Goal: Task Accomplishment & Management: Manage account settings

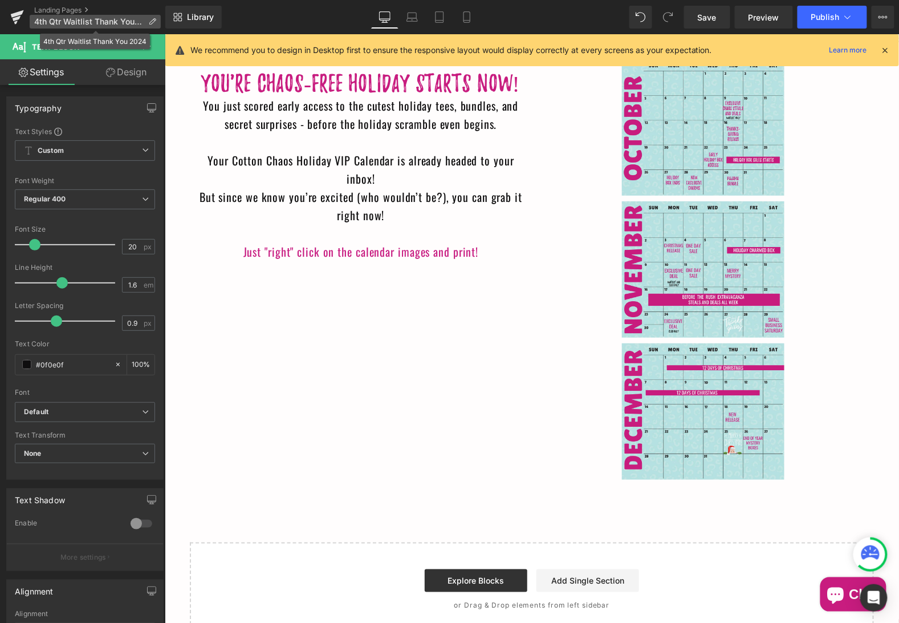
click at [153, 19] on icon at bounding box center [152, 22] width 8 height 8
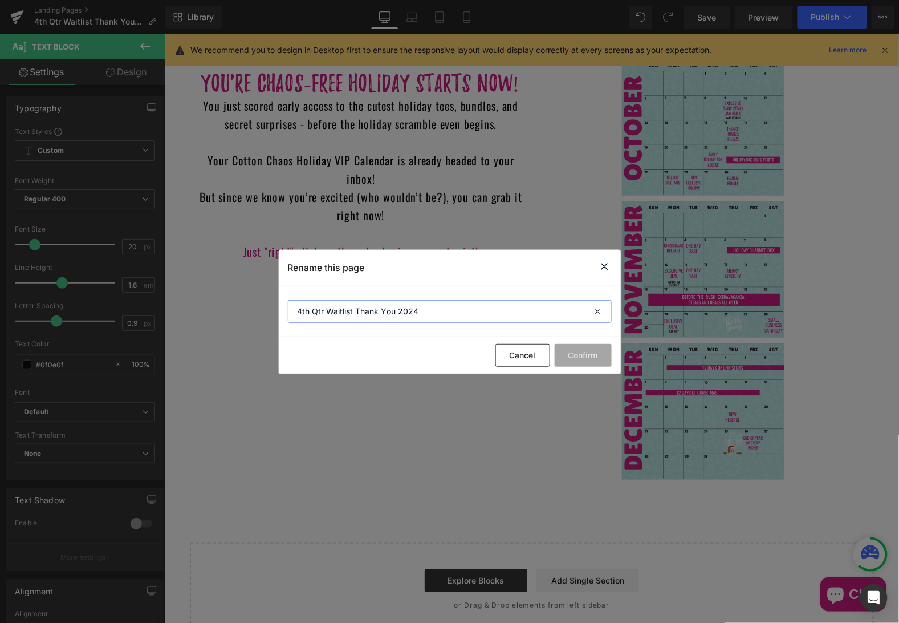
click at [324, 312] on input "4th Qtr Waitlist Thank You 2024" at bounding box center [450, 311] width 324 height 23
drag, startPoint x: 324, startPoint y: 312, endPoint x: 282, endPoint y: 309, distance: 42.3
click at [282, 309] on section "4th Qtr Waitlist Thank You 2024" at bounding box center [450, 311] width 342 height 51
drag, startPoint x: 450, startPoint y: 311, endPoint x: 476, endPoint y: 310, distance: 26.2
click at [476, 311] on input "Holiday VIP Calendar Waitlist Thank You 2024" at bounding box center [450, 311] width 324 height 23
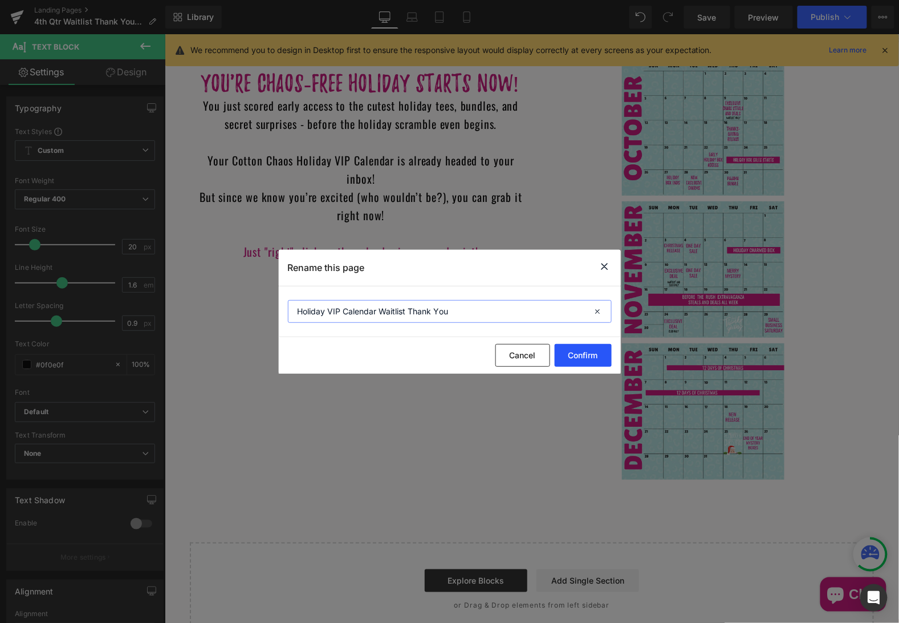
type input "Holiday VIP Calendar Waitlist Thank You"
click at [591, 353] on button "Confirm" at bounding box center [583, 355] width 57 height 23
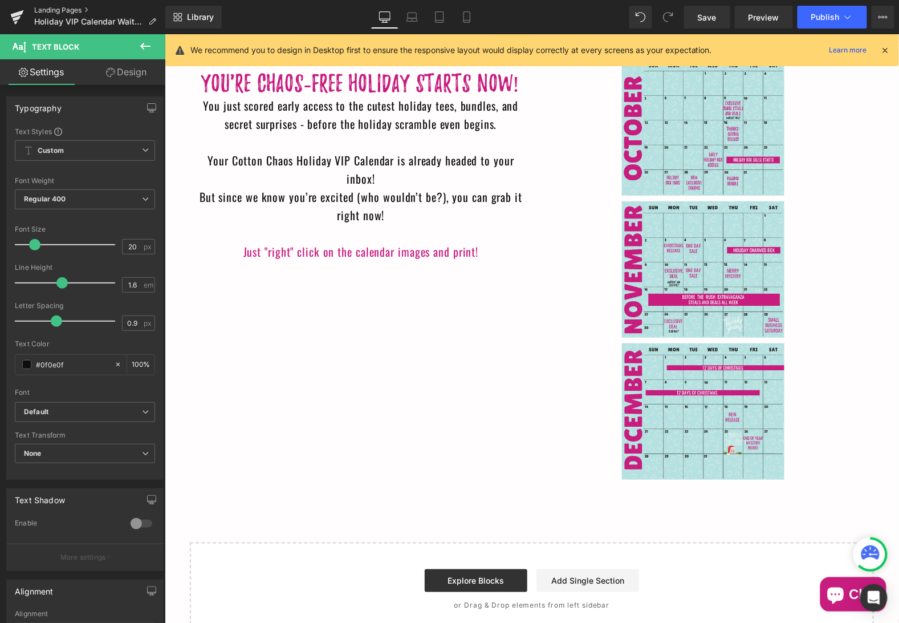
click at [56, 9] on link "Landing Pages" at bounding box center [99, 10] width 131 height 9
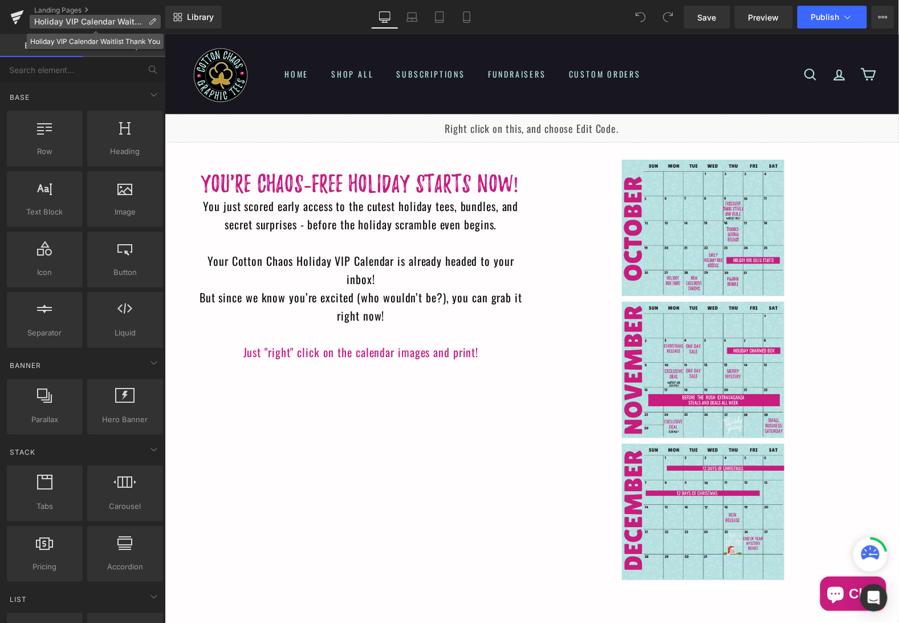
click at [151, 22] on icon at bounding box center [152, 22] width 8 height 8
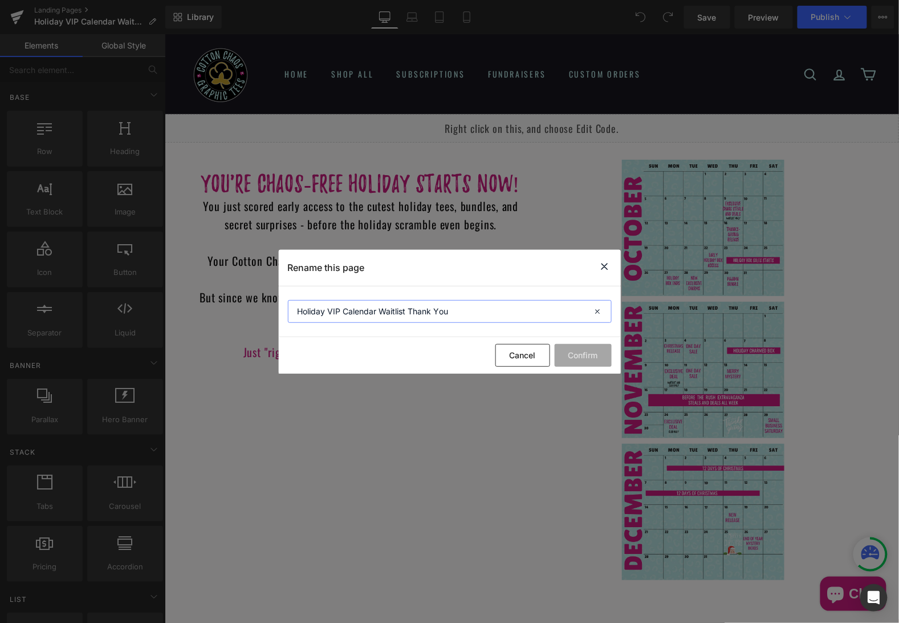
click at [343, 310] on input "Holiday VIP Calendar Waitlist Thank You" at bounding box center [450, 311] width 324 height 23
type input "Holiday VIP Promo Calendar Waitlist Thank You"
click at [564, 355] on button "Confirm" at bounding box center [583, 355] width 57 height 23
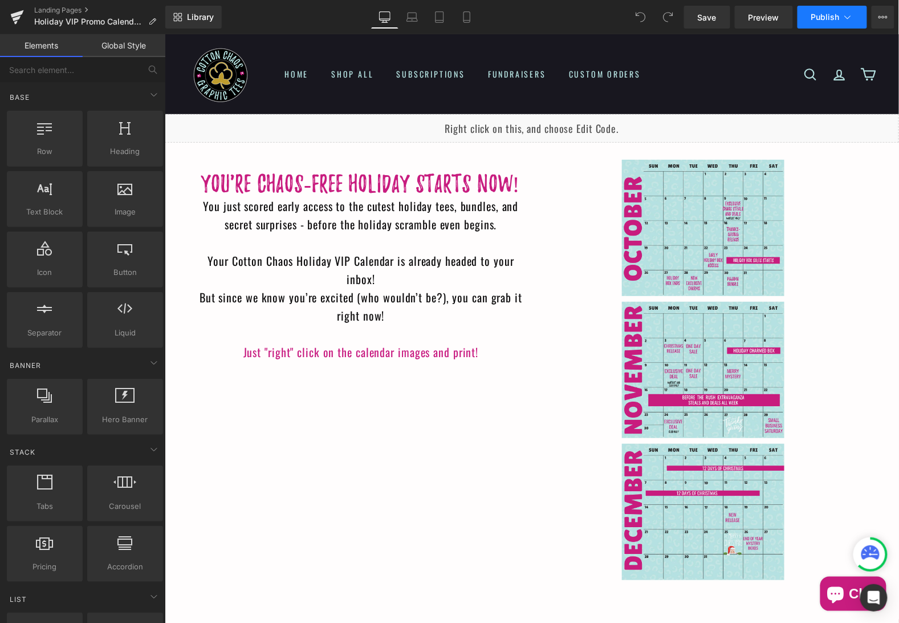
click at [813, 28] on button "Publish" at bounding box center [833, 17] width 70 height 23
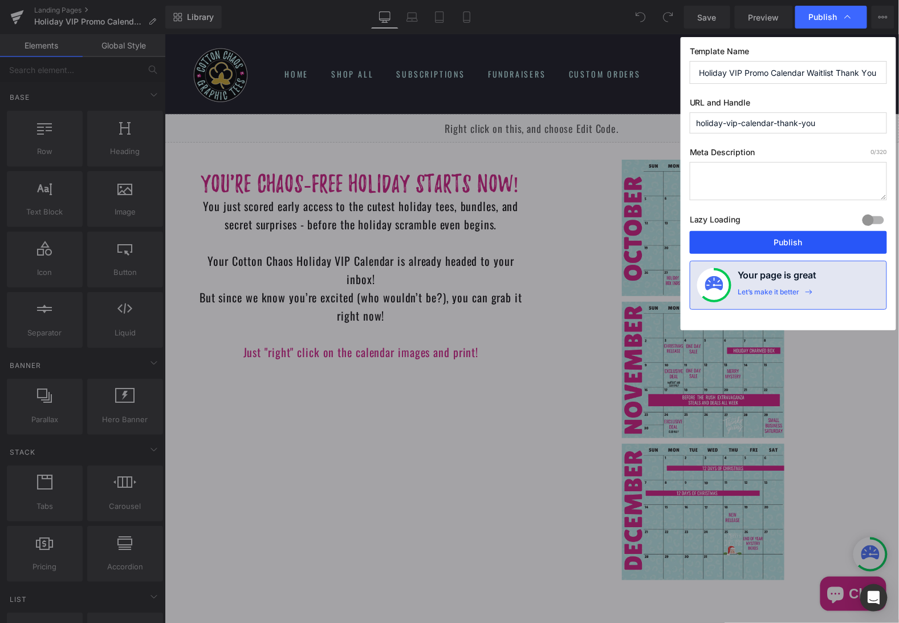
click at [799, 237] on button "Publish" at bounding box center [788, 242] width 197 height 23
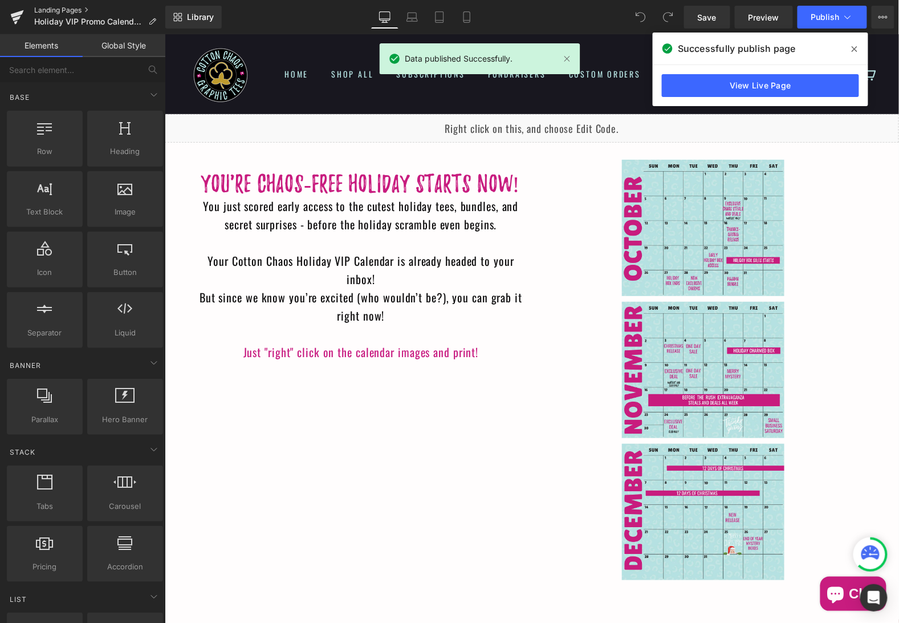
click at [75, 7] on link "Landing Pages" at bounding box center [99, 10] width 131 height 9
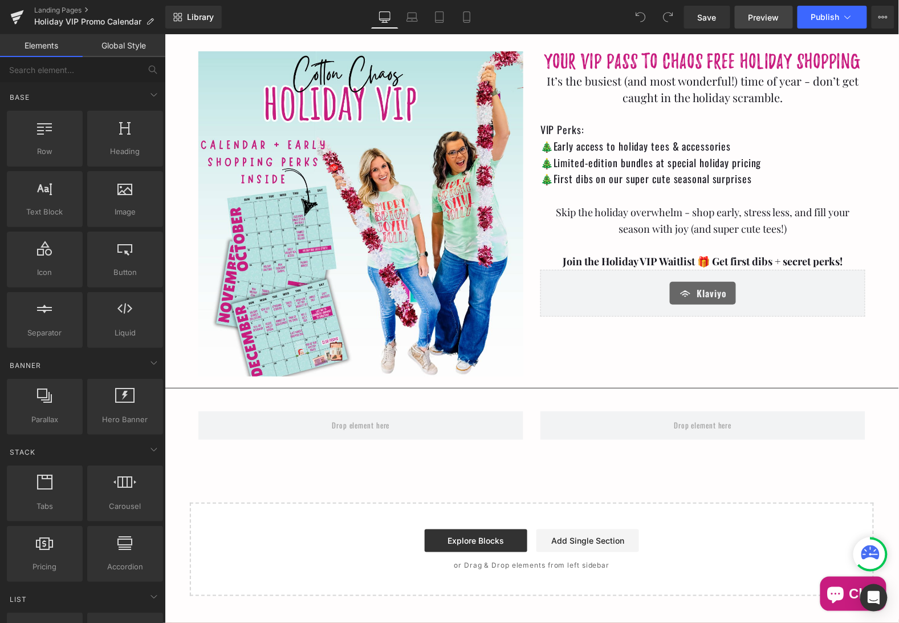
click at [763, 16] on span "Preview" at bounding box center [764, 17] width 31 height 12
